Goal: Task Accomplishment & Management: Manage account settings

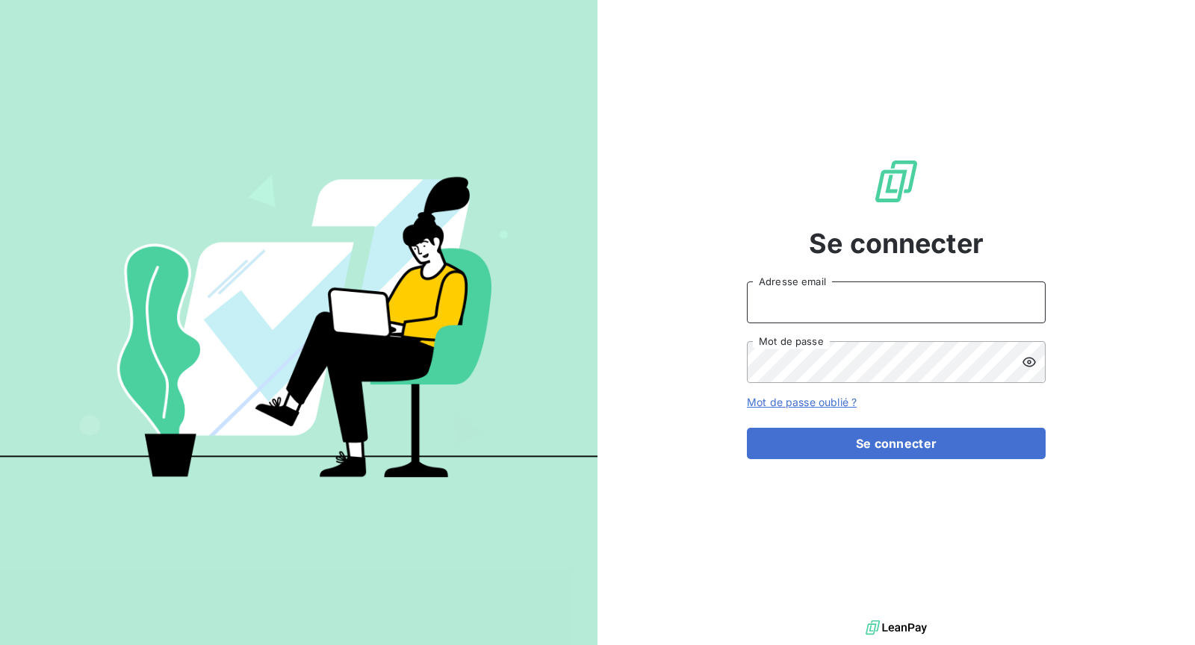
click at [873, 293] on input "Adresse email" at bounding box center [896, 303] width 299 height 42
click at [851, 311] on input "Adresse email" at bounding box center [896, 303] width 299 height 42
click at [844, 318] on input "Adresse email" at bounding box center [896, 303] width 299 height 42
click at [775, 309] on input "Adresse email" at bounding box center [896, 303] width 299 height 42
click at [879, 339] on div "Adresse email Mot de passe" at bounding box center [896, 333] width 299 height 102
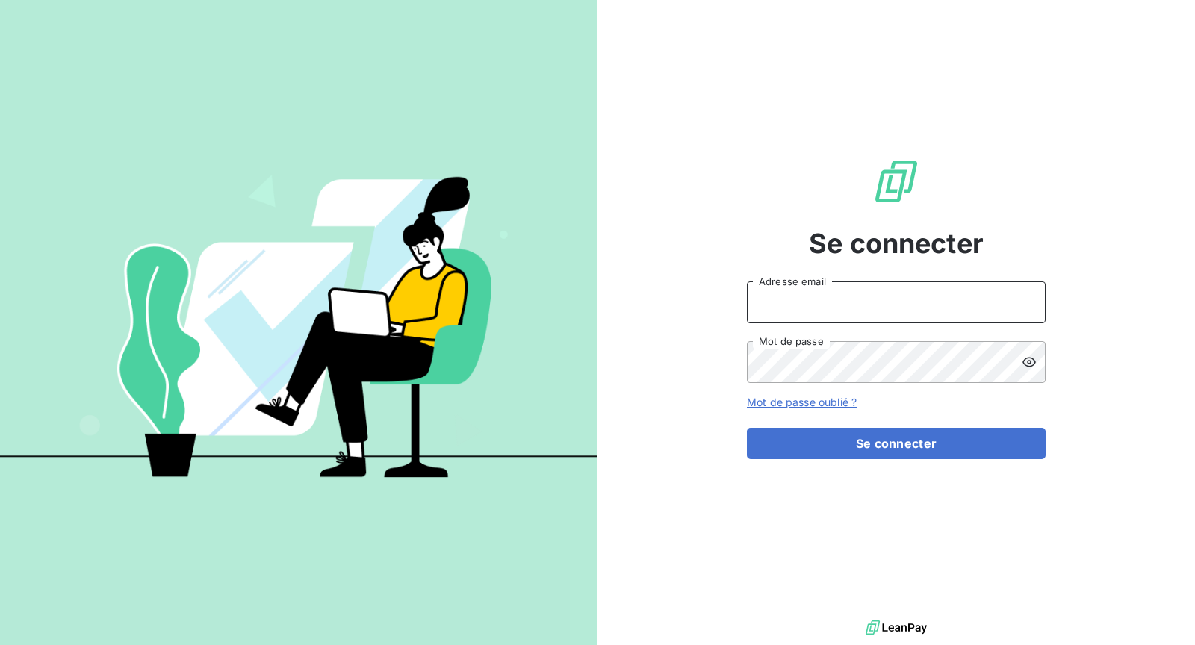
click at [872, 305] on input "Adresse email" at bounding box center [896, 303] width 299 height 42
drag, startPoint x: 810, startPoint y: 267, endPoint x: 807, endPoint y: 282, distance: 15.2
click at [810, 267] on div "Se connecter Adresse email Mot de passe Mot de passe oublié ? Se connecter" at bounding box center [896, 308] width 299 height 617
click at [807, 298] on input "Adresse email" at bounding box center [896, 303] width 299 height 42
type input "[EMAIL_ADDRESS][DOMAIN_NAME]"
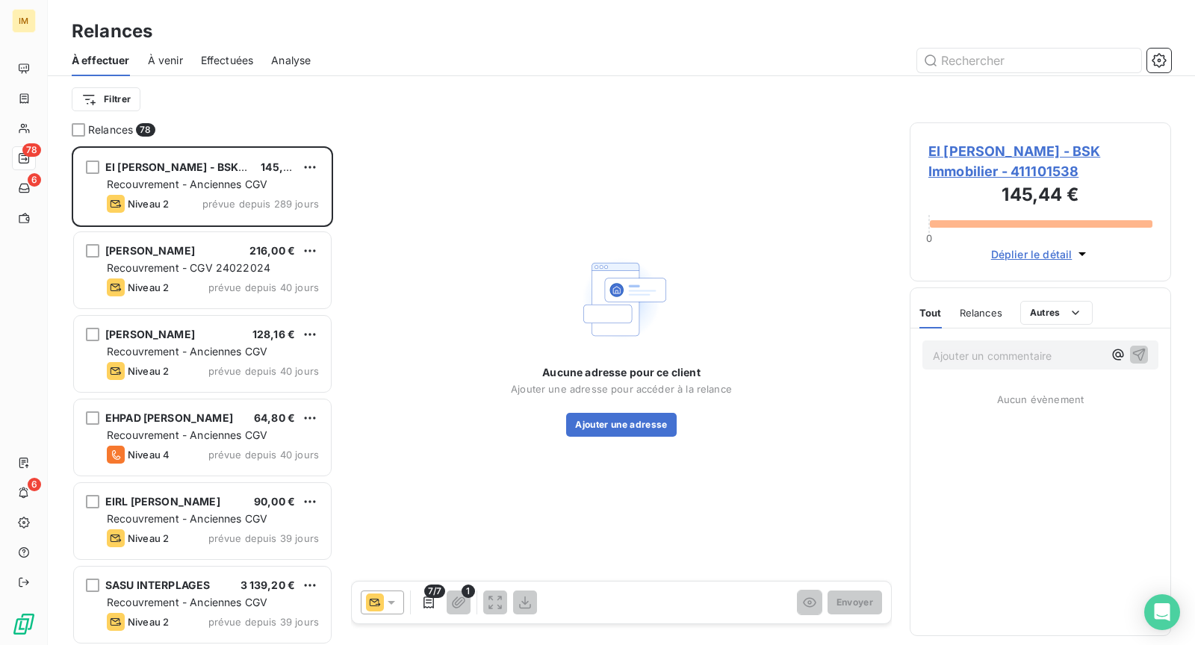
scroll to position [487, 249]
